Goal: Task Accomplishment & Management: Use online tool/utility

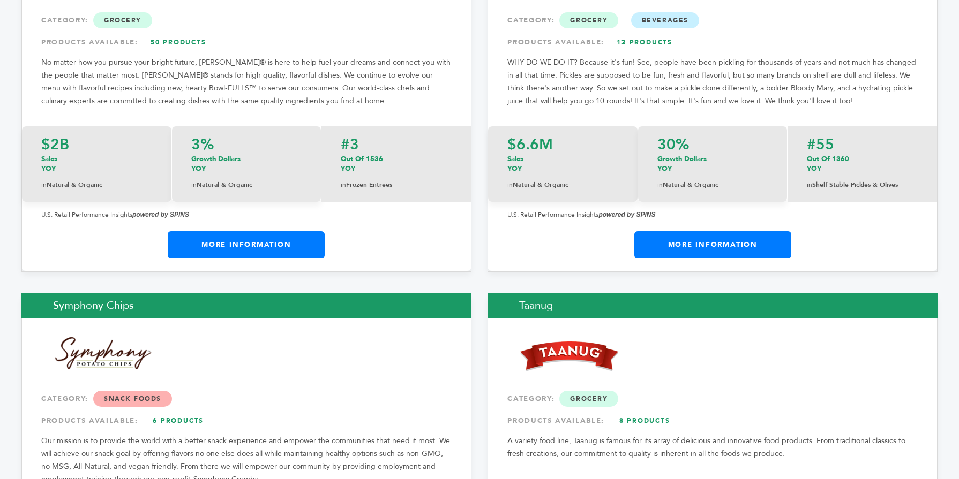
scroll to position [17486, 0]
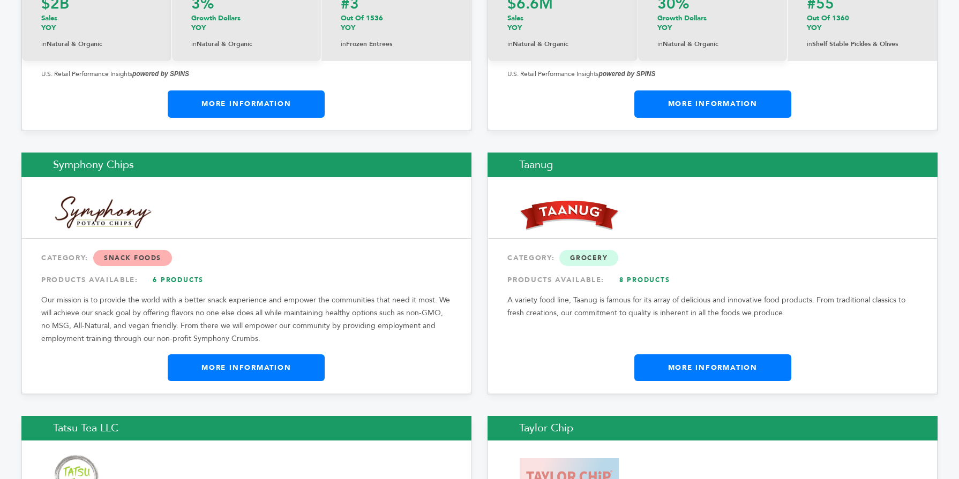
click at [735, 355] on link "More Information" at bounding box center [712, 368] width 157 height 27
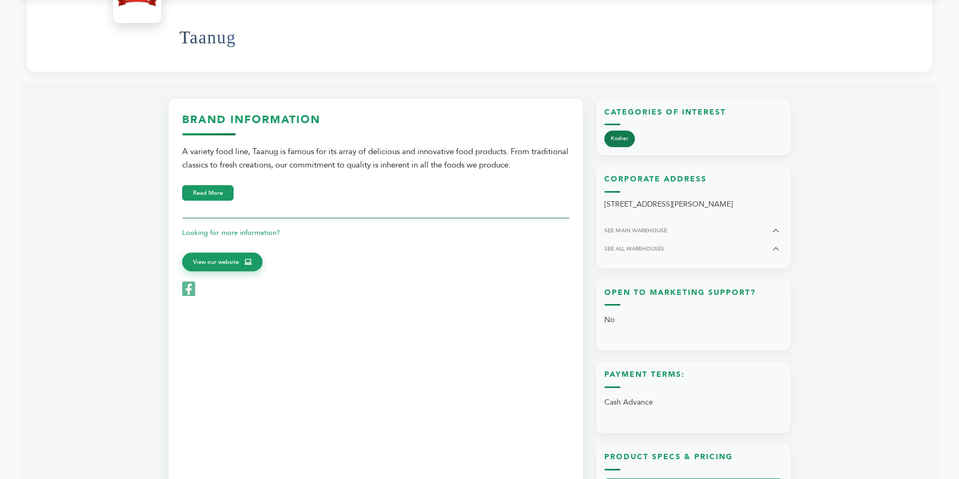
scroll to position [364, 0]
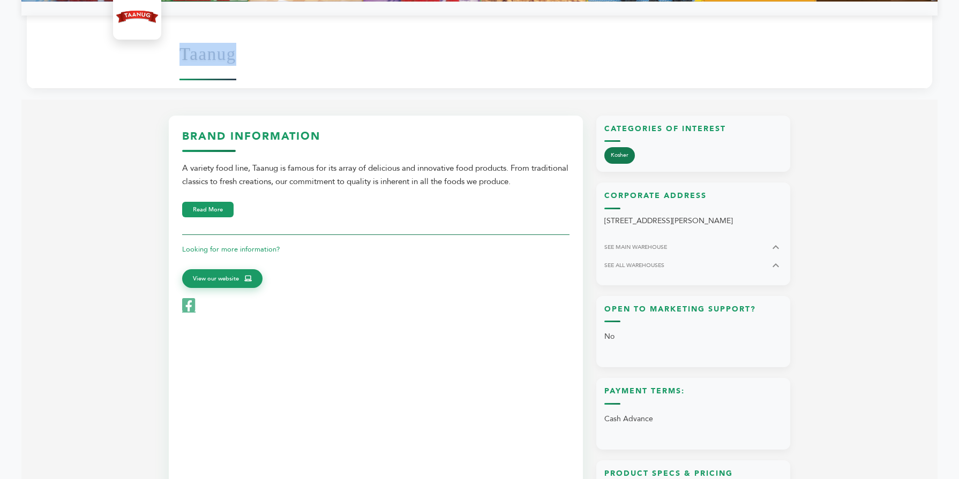
drag, startPoint x: 246, startPoint y: 52, endPoint x: 180, endPoint y: 52, distance: 66.4
click at [180, 52] on div "Taanug" at bounding box center [550, 54] width 742 height 58
copy h1 "Taanug"
click at [166, 66] on div "Taanug" at bounding box center [479, 52] width 905 height 73
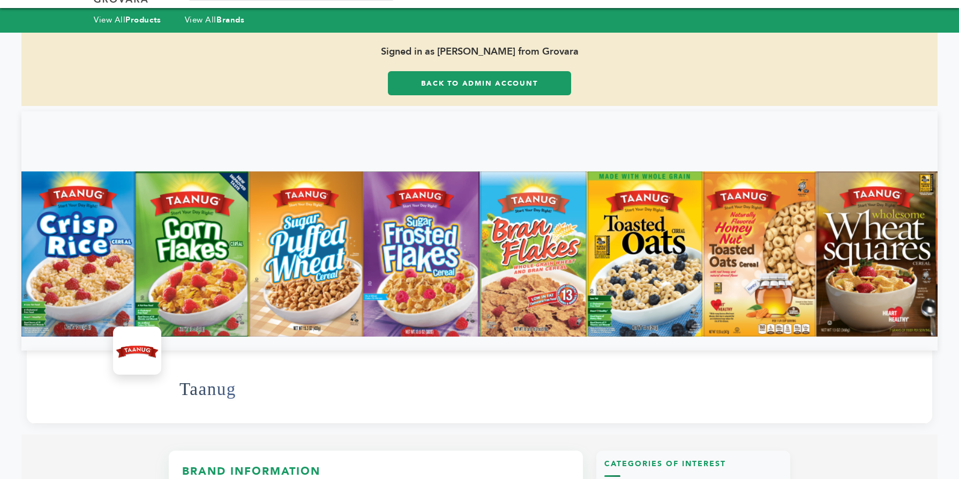
scroll to position [21, 0]
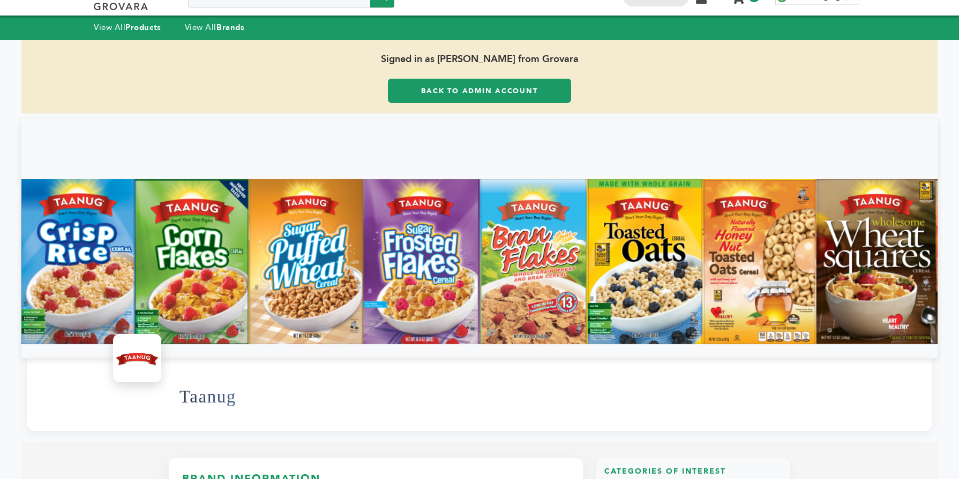
click at [451, 79] on link "Back to Admin Account" at bounding box center [479, 91] width 183 height 24
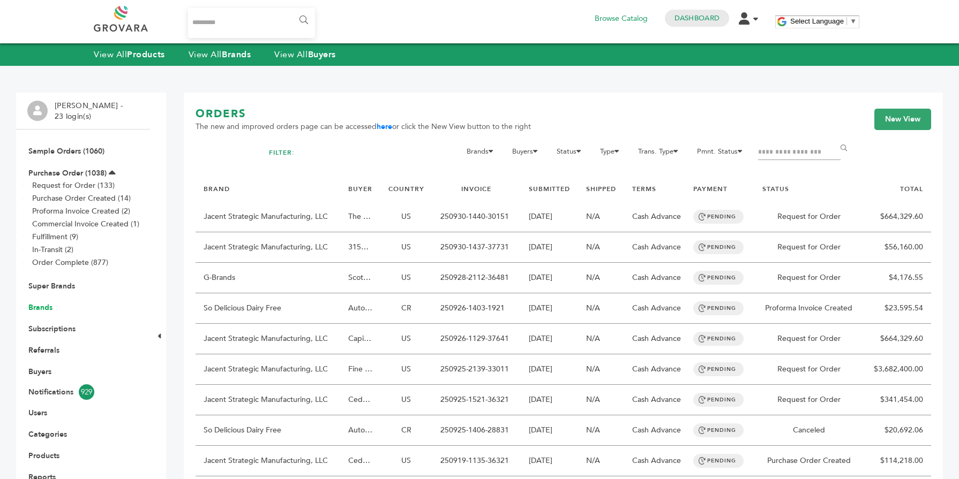
click at [33, 310] on link "Brands" at bounding box center [40, 308] width 24 height 10
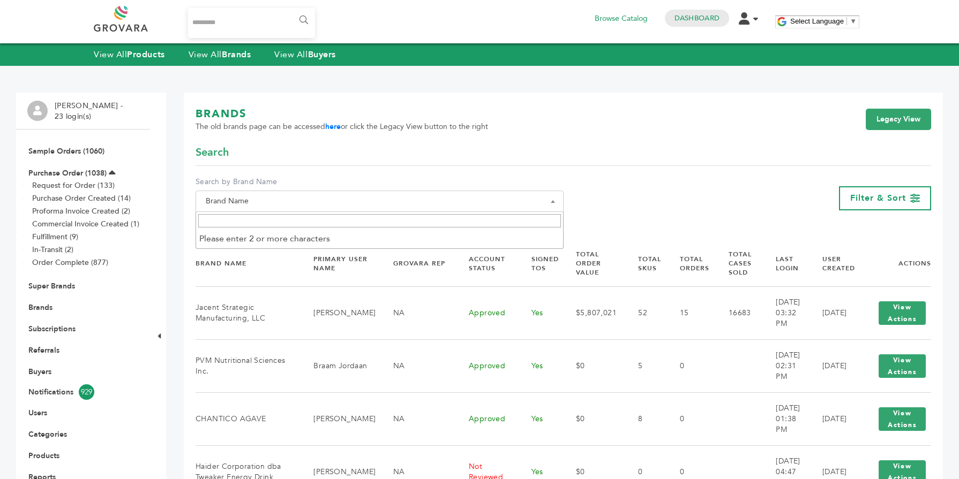
click at [219, 224] on input "Search" at bounding box center [379, 220] width 363 height 13
paste input "******"
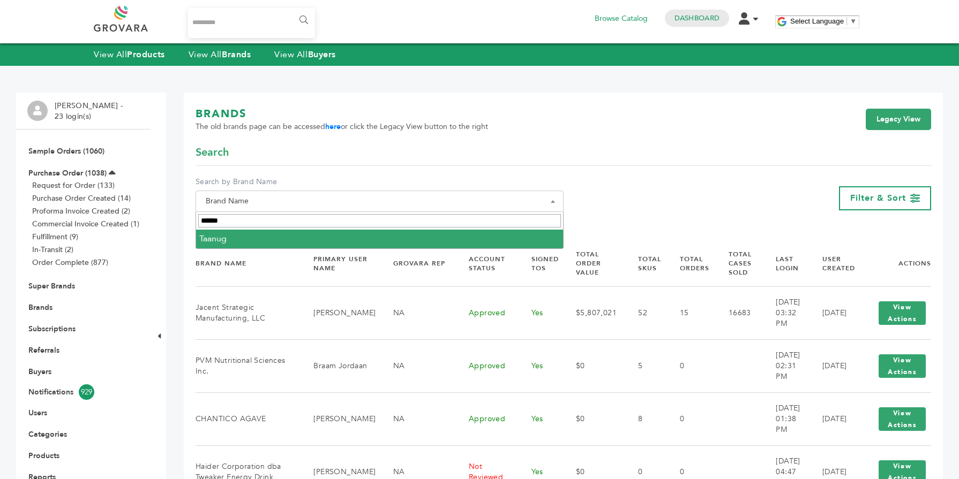
type input "******"
select select "******"
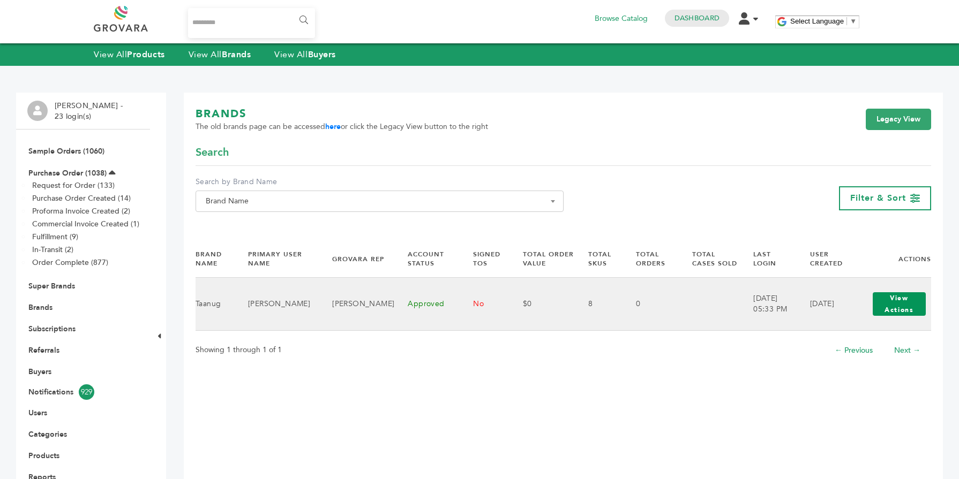
click at [874, 310] on button "View Actions" at bounding box center [899, 304] width 53 height 24
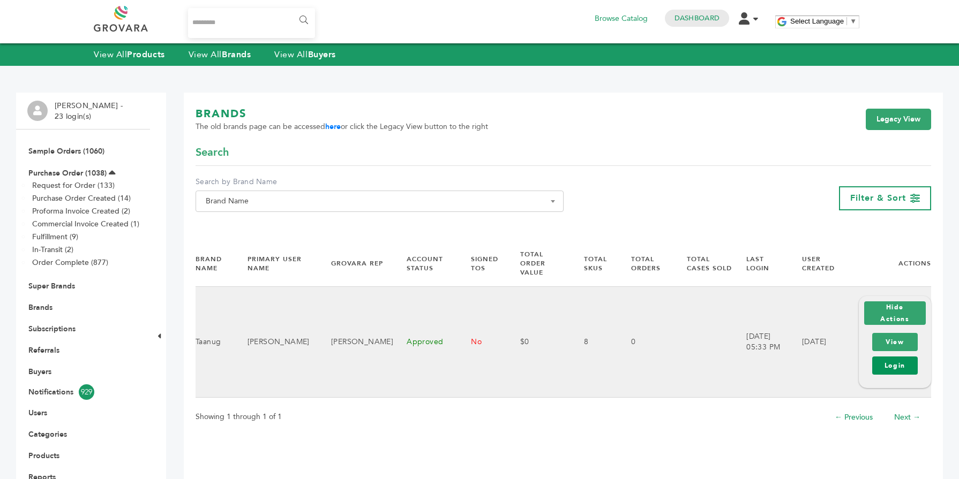
click at [876, 363] on link "Login" at bounding box center [895, 366] width 46 height 18
